Goal: Use online tool/utility: Utilize a website feature to perform a specific function

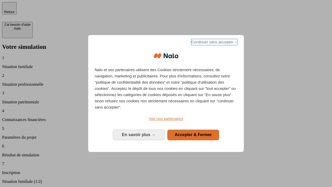
click at [214, 43] on span "Continuer sans accepter →" at bounding box center [214, 42] width 46 height 6
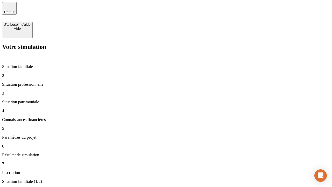
type input "30 000"
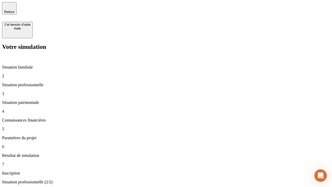
type input "0"
type input "1 000"
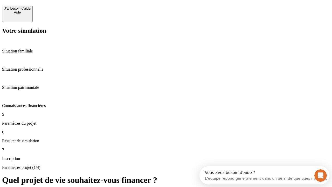
scroll to position [10, 0]
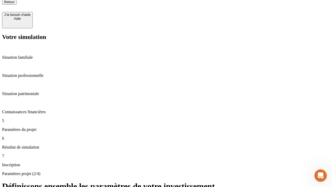
type input "40"
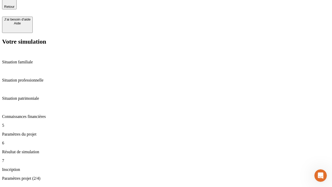
type input "200 000"
type input "640"
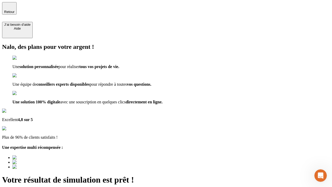
type input "[EMAIL_ADDRESS][DOMAIN_NAME]"
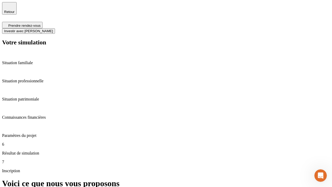
click at [53, 29] on span "Investir avec [PERSON_NAME]" at bounding box center [28, 31] width 49 height 4
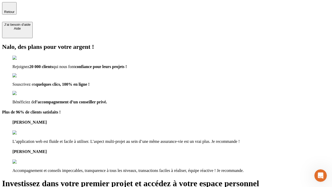
type input "[PERSON_NAME][EMAIL_ADDRESS][DOMAIN_NAME]"
